Goal: Information Seeking & Learning: Find specific fact

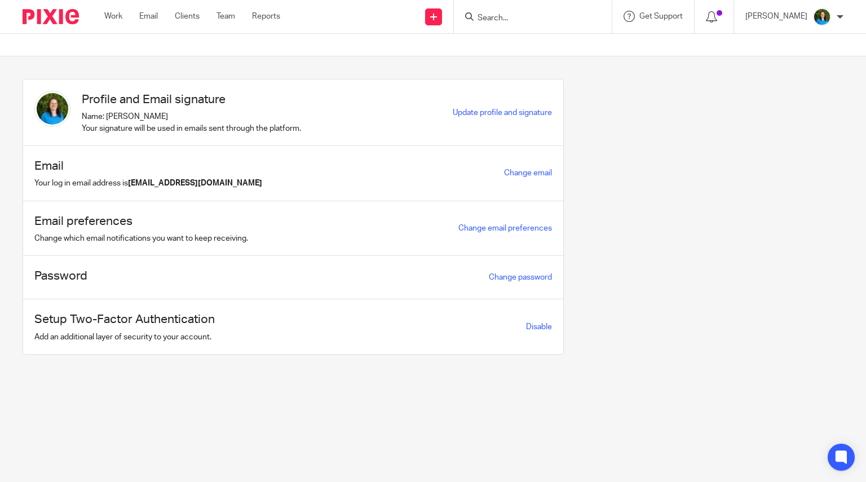
click at [490, 15] on input "Search" at bounding box center [526, 19] width 101 height 10
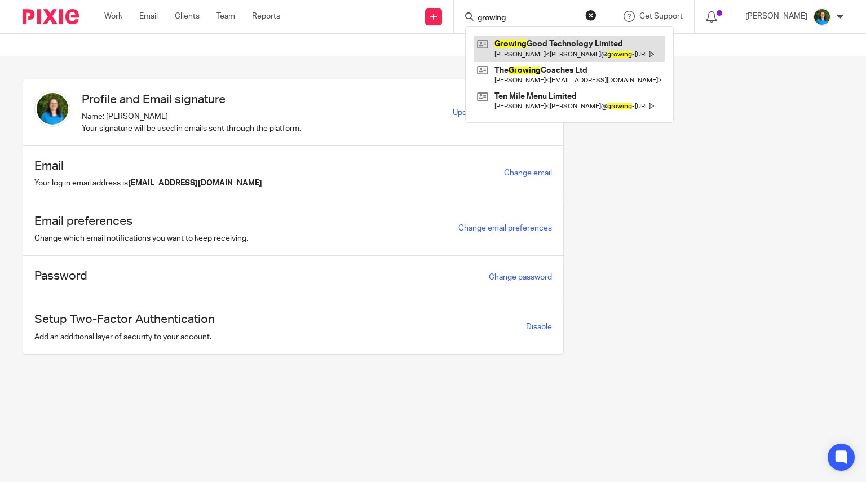
type input "growing"
click at [533, 52] on link at bounding box center [569, 49] width 190 height 26
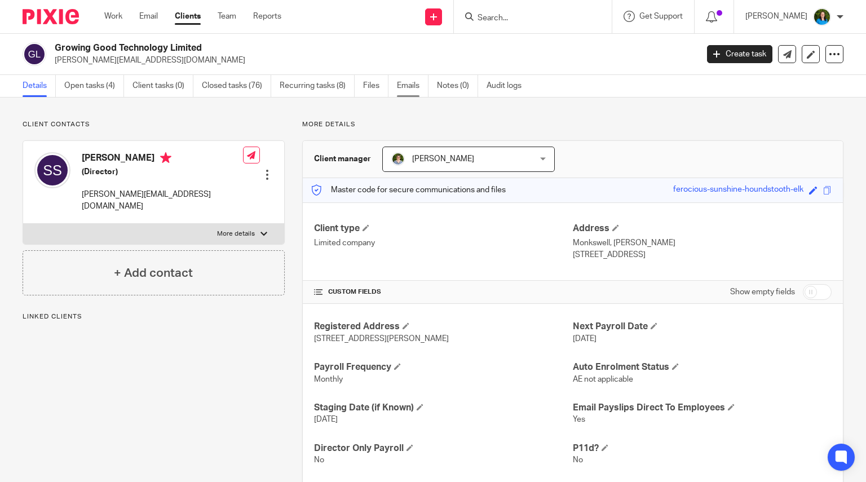
click at [410, 86] on link "Emails" at bounding box center [413, 86] width 32 height 22
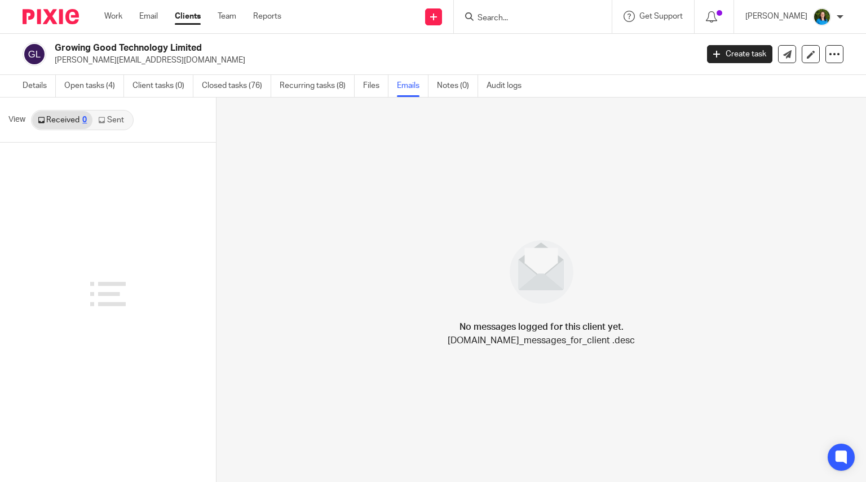
click at [117, 119] on link "Sent" at bounding box center [111, 120] width 39 height 18
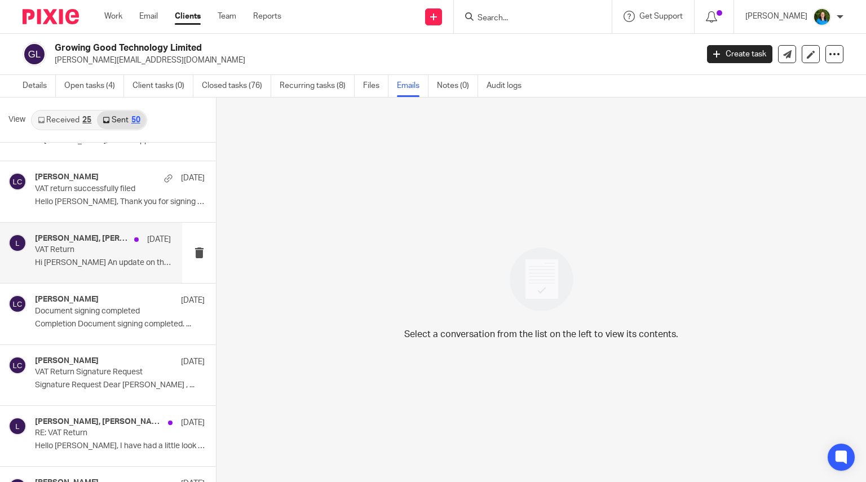
scroll to position [282, 0]
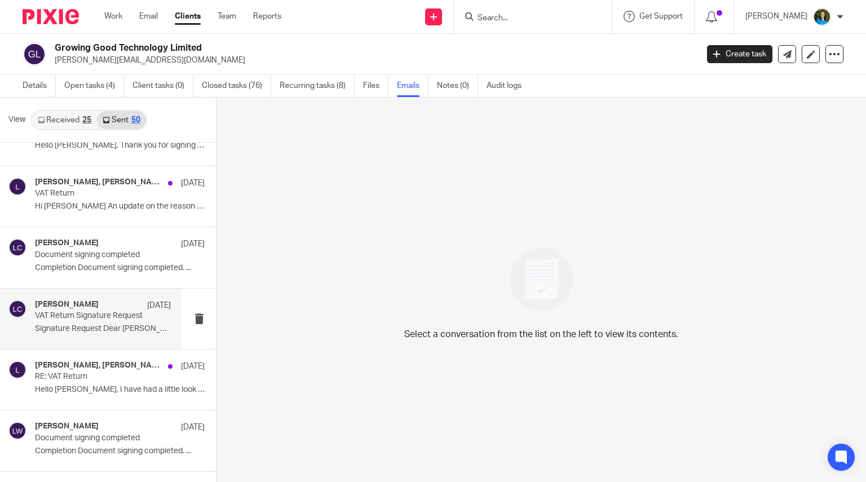
click at [109, 329] on p "Signature Request Dear Steve , ..." at bounding box center [103, 329] width 136 height 10
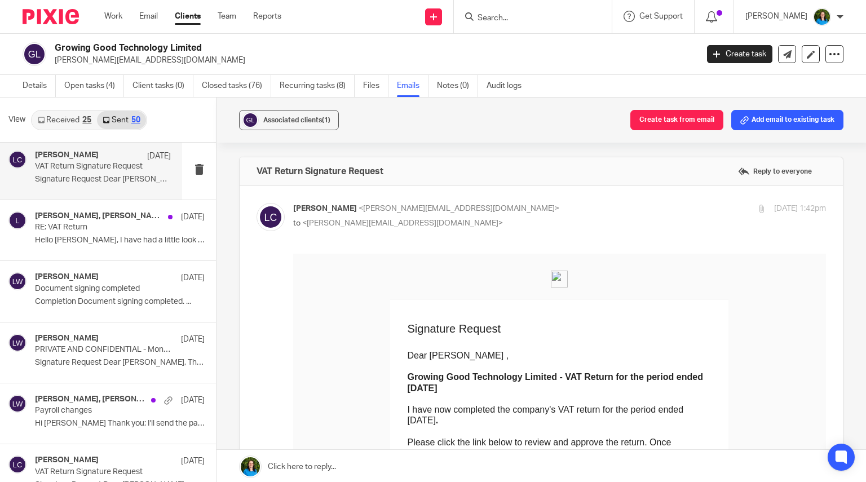
scroll to position [451, 0]
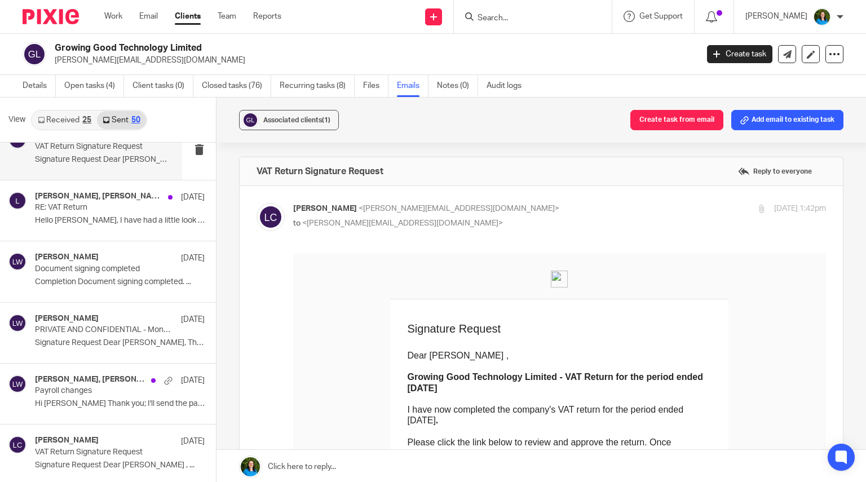
click at [109, 329] on p "PRIVATE AND CONFIDENTIAL - Monthly payroll for approval" at bounding box center [103, 330] width 136 height 10
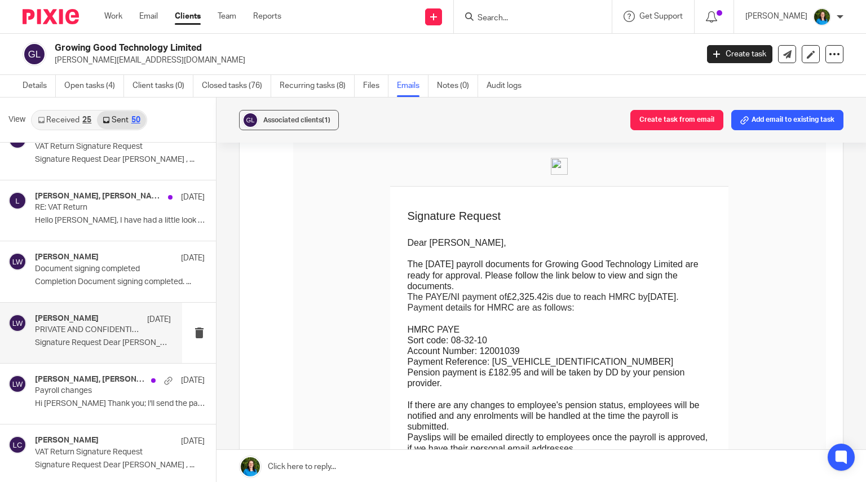
scroll to position [169, 0]
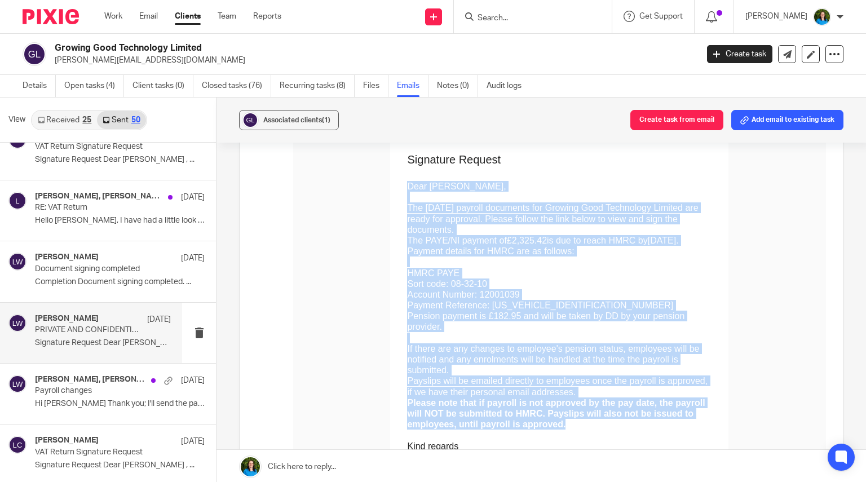
drag, startPoint x: 346, startPoint y: 185, endPoint x: 760, endPoint y: 379, distance: 457.5
click at [711, 379] on td "Dear Steve, The July 2025 payroll documents for Growing Good Technology Limited…" at bounding box center [559, 324] width 304 height 317
copy td "Dear Steve, The July 2025 payroll documents for Growing Good Technology Limited…"
click at [463, 332] on p at bounding box center [559, 337] width 304 height 11
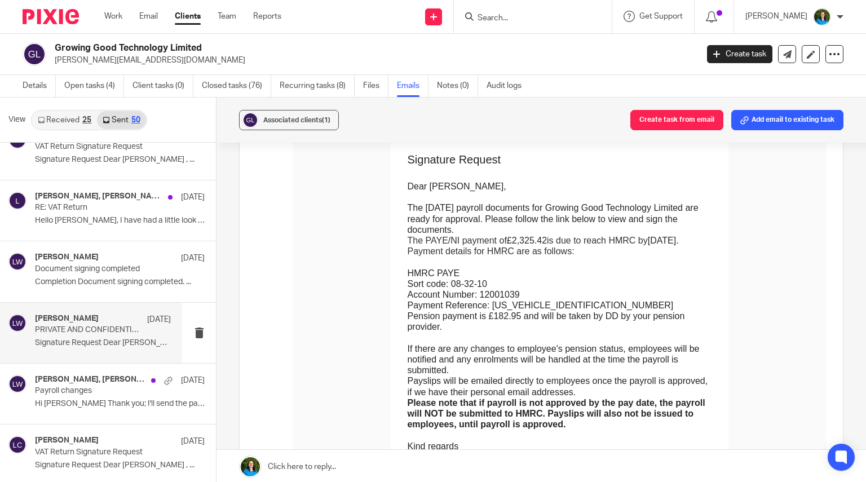
click at [507, 17] on input "Search" at bounding box center [526, 19] width 101 height 10
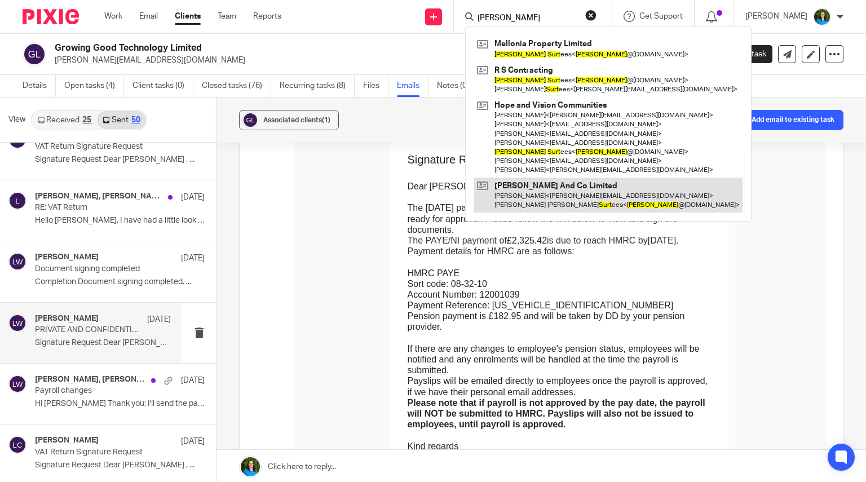
type input "jenny surt"
click at [534, 194] on link at bounding box center [608, 195] width 268 height 35
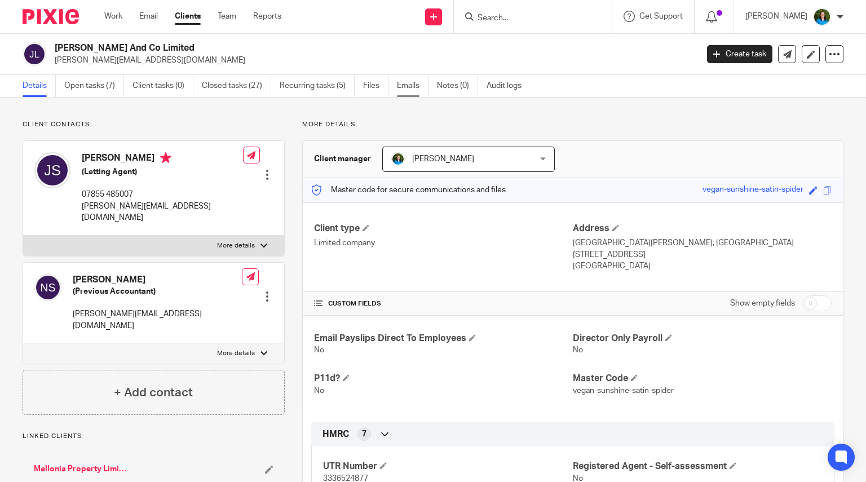
click at [401, 83] on link "Emails" at bounding box center [413, 86] width 32 height 22
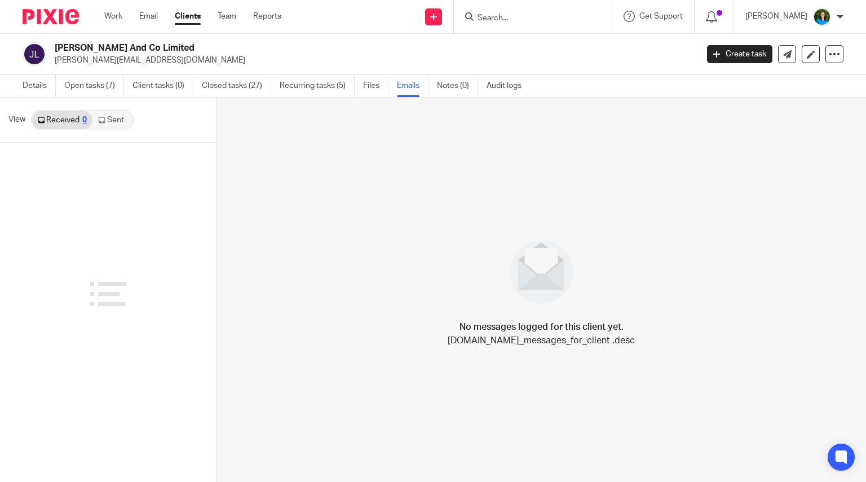
click at [121, 125] on link "Sent" at bounding box center [111, 120] width 39 height 18
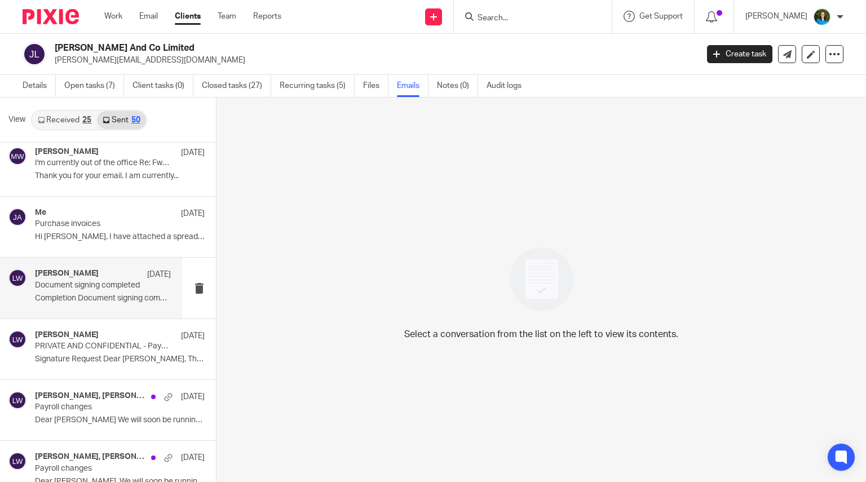
scroll to position [451, 0]
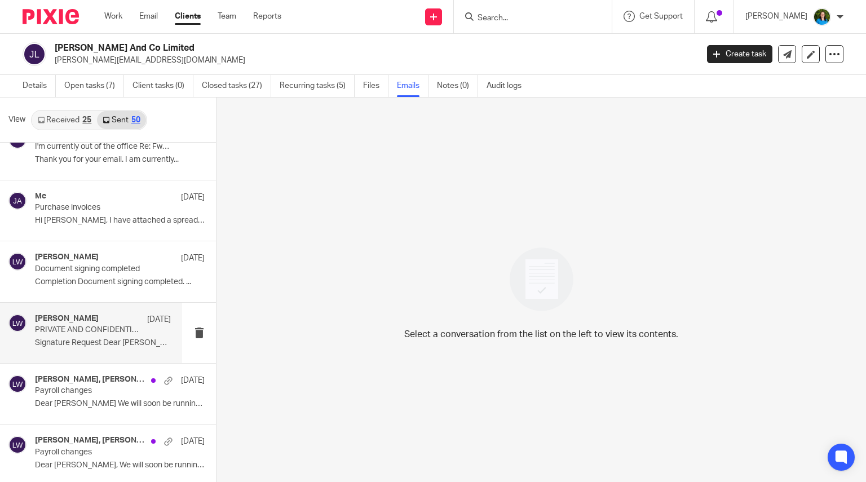
click at [99, 332] on p "PRIVATE AND CONFIDENTIAL - Payroll for Approval" at bounding box center [89, 330] width 109 height 10
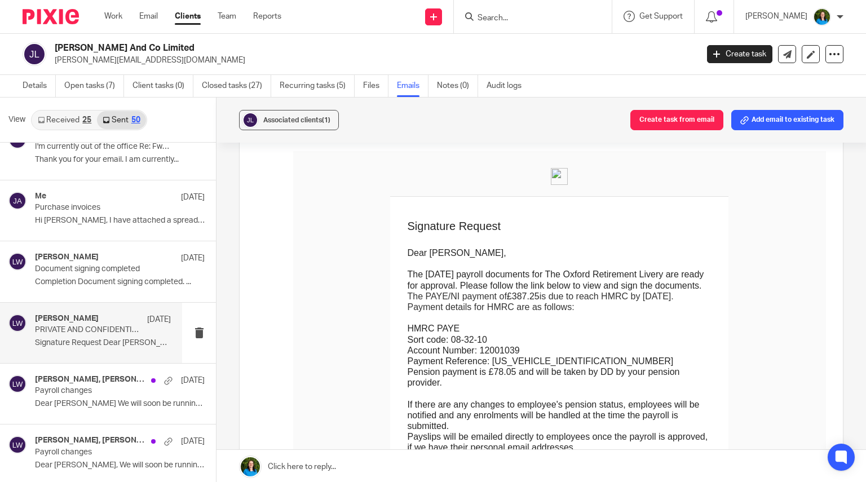
scroll to position [169, 0]
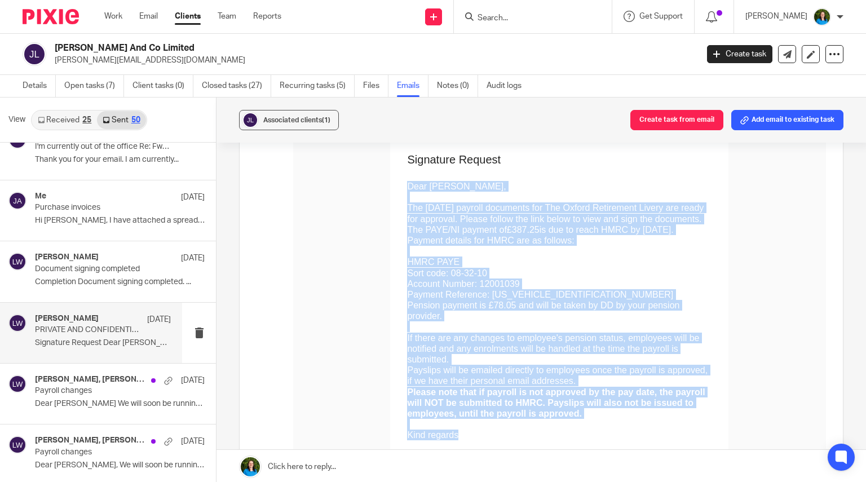
drag, startPoint x: 341, startPoint y: 186, endPoint x: 750, endPoint y: 407, distance: 464.5
click at [711, 407] on td "Dear Jenny, The July 2025 payroll documents for The Oxford Retirement Livery ar…" at bounding box center [559, 319] width 304 height 307
copy td "Dear Jenny, The July 2025 payroll documents for The Oxford Retirement Livery ar…"
click at [436, 217] on p "The July 2025 payroll documents for The Oxford Retirement Livery are ready for …" at bounding box center [559, 212] width 304 height 21
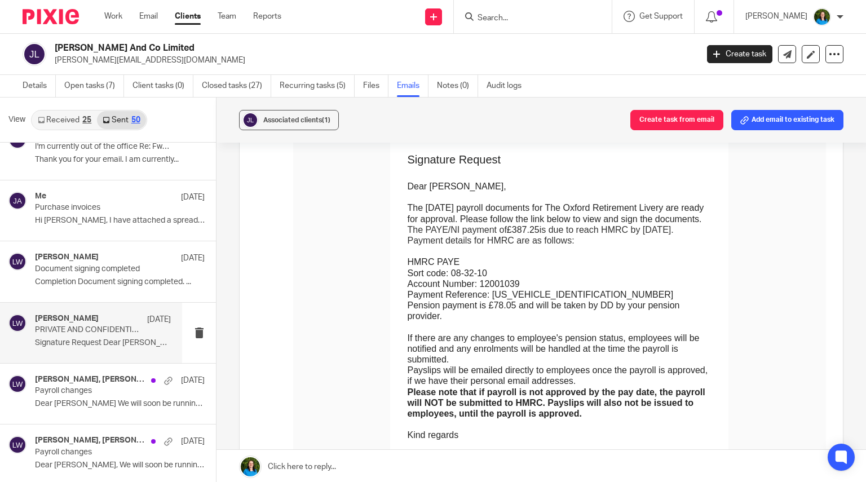
click at [494, 10] on form at bounding box center [536, 17] width 120 height 14
click at [493, 16] on input "Search" at bounding box center [526, 19] width 101 height 10
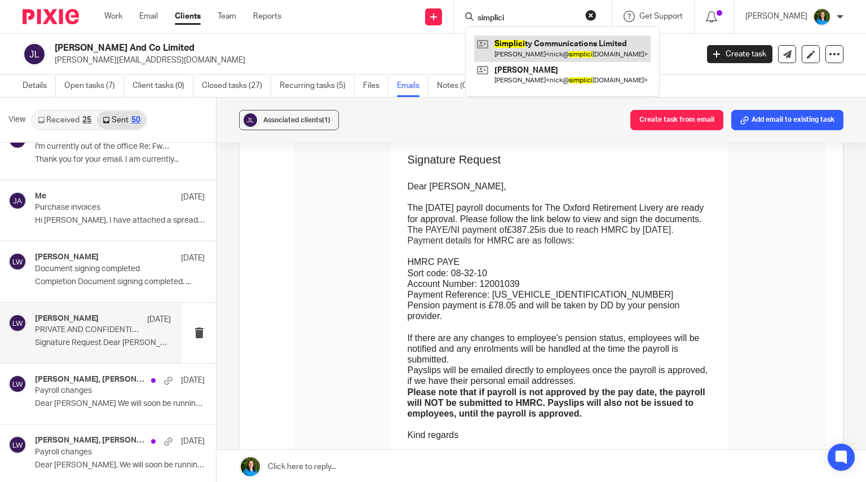
type input "simplici"
click at [538, 50] on link at bounding box center [562, 49] width 176 height 26
